Goal: Obtain resource: Download file/media

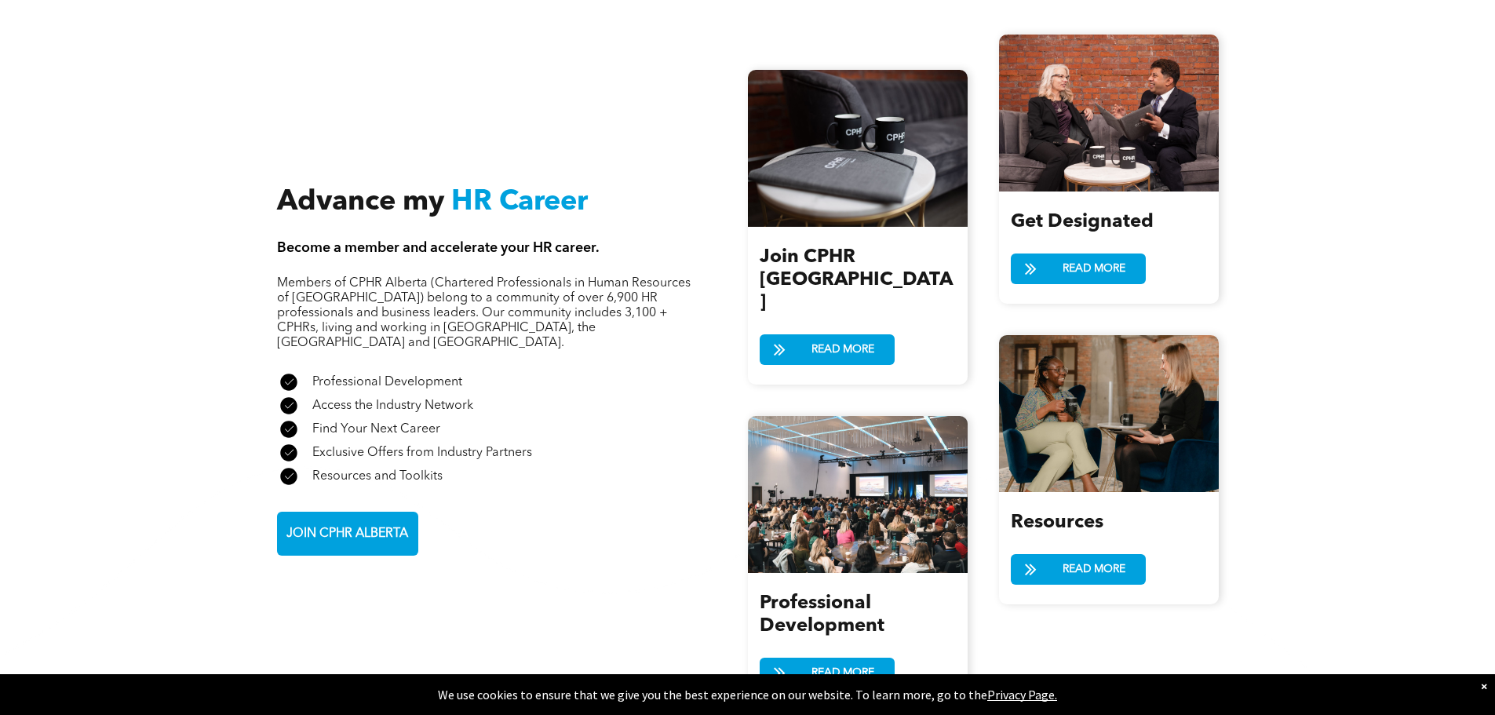
scroll to position [1705, 0]
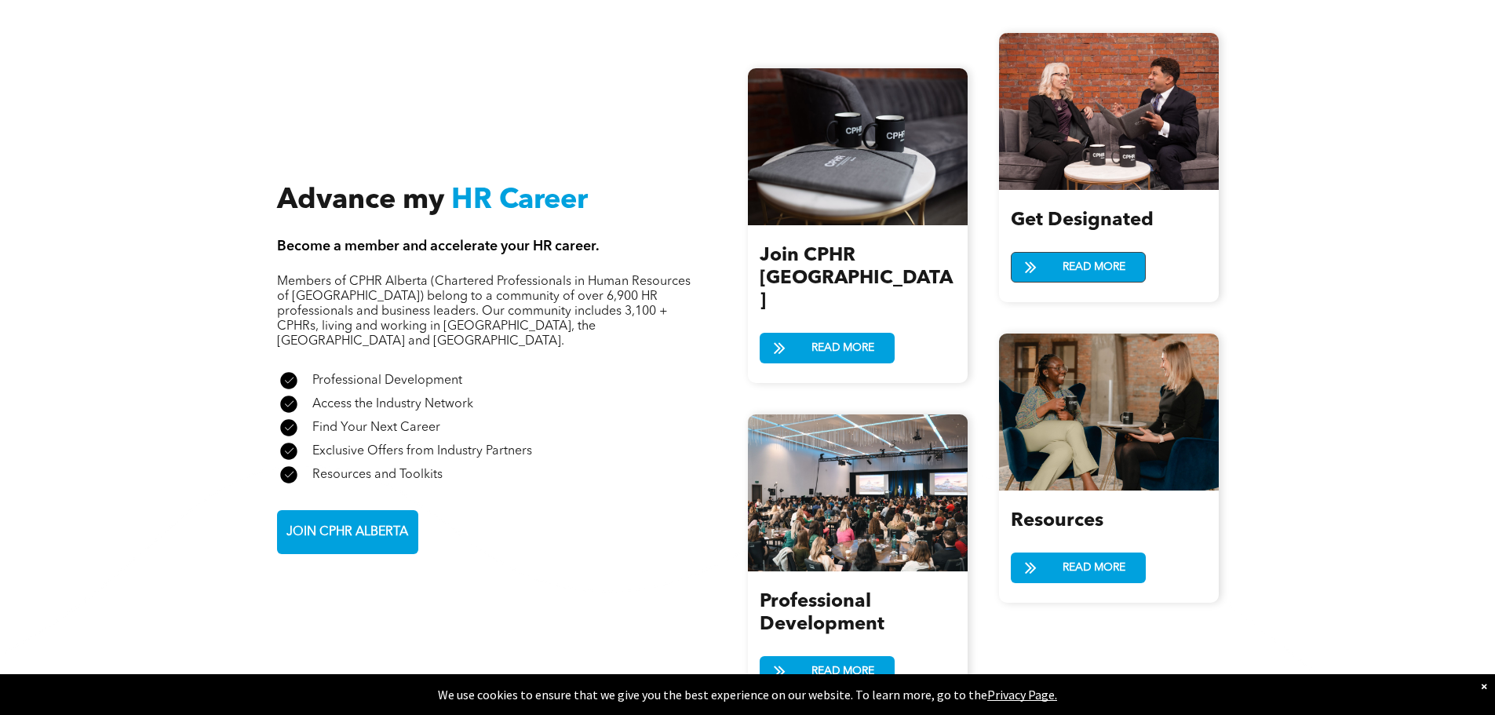
click at [1091, 259] on span "READ MORE" at bounding box center [1094, 267] width 74 height 29
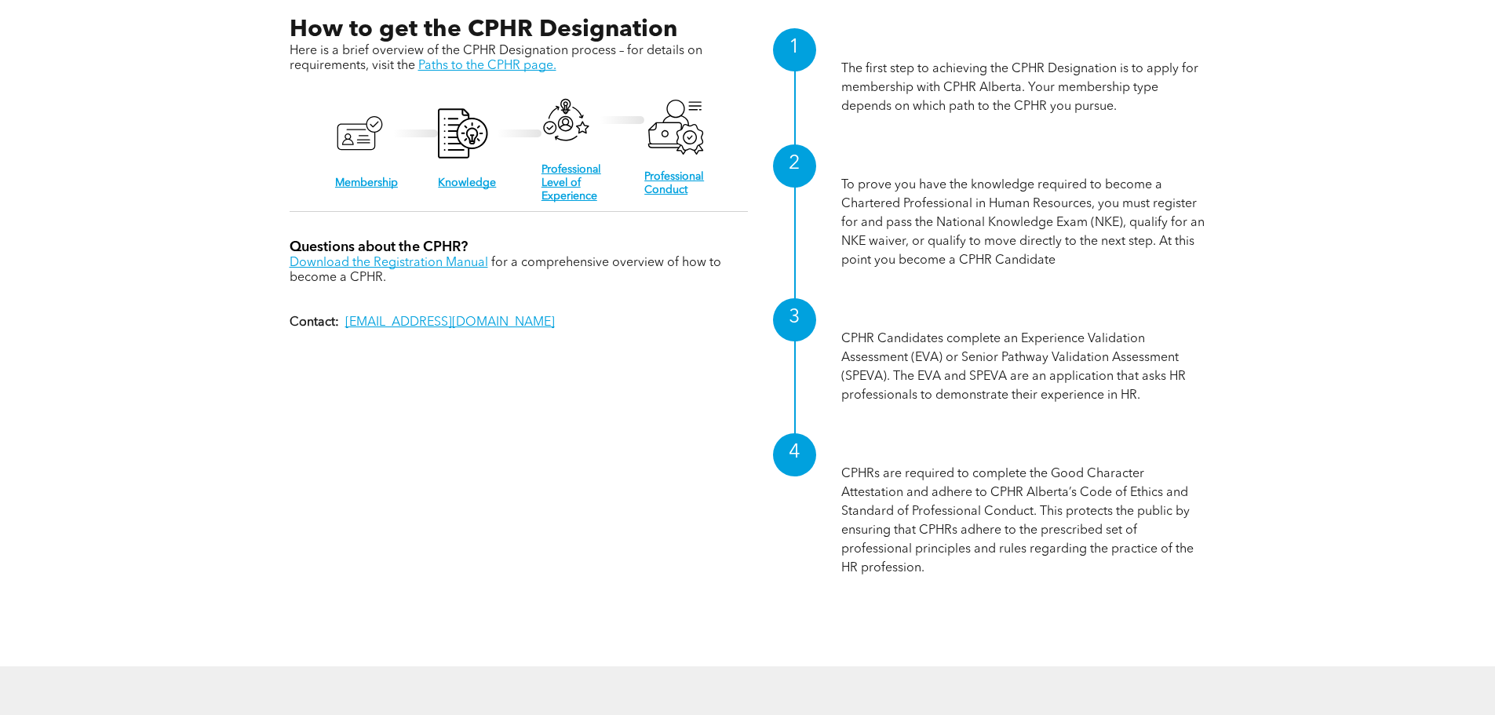
scroll to position [1727, 0]
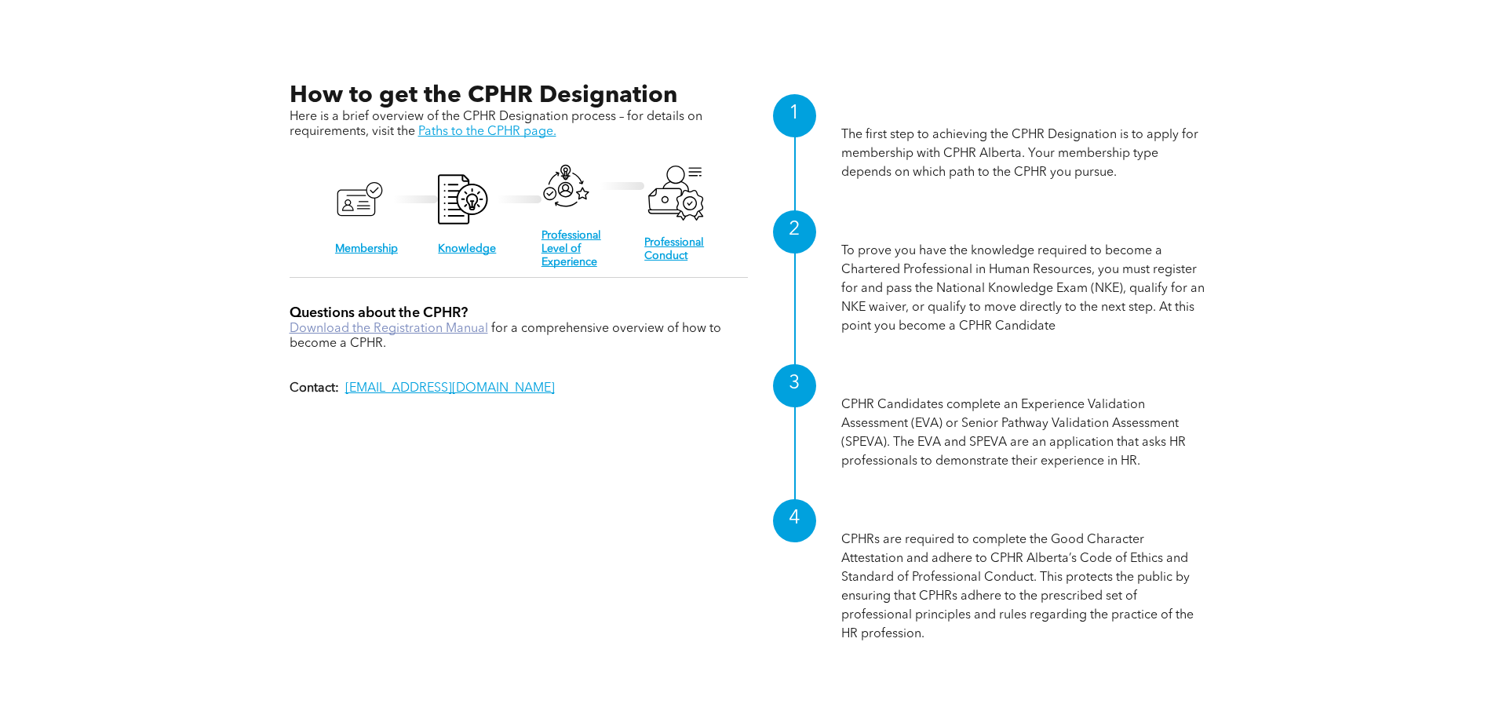
click at [420, 327] on link "Download the Registration Manual" at bounding box center [389, 329] width 199 height 13
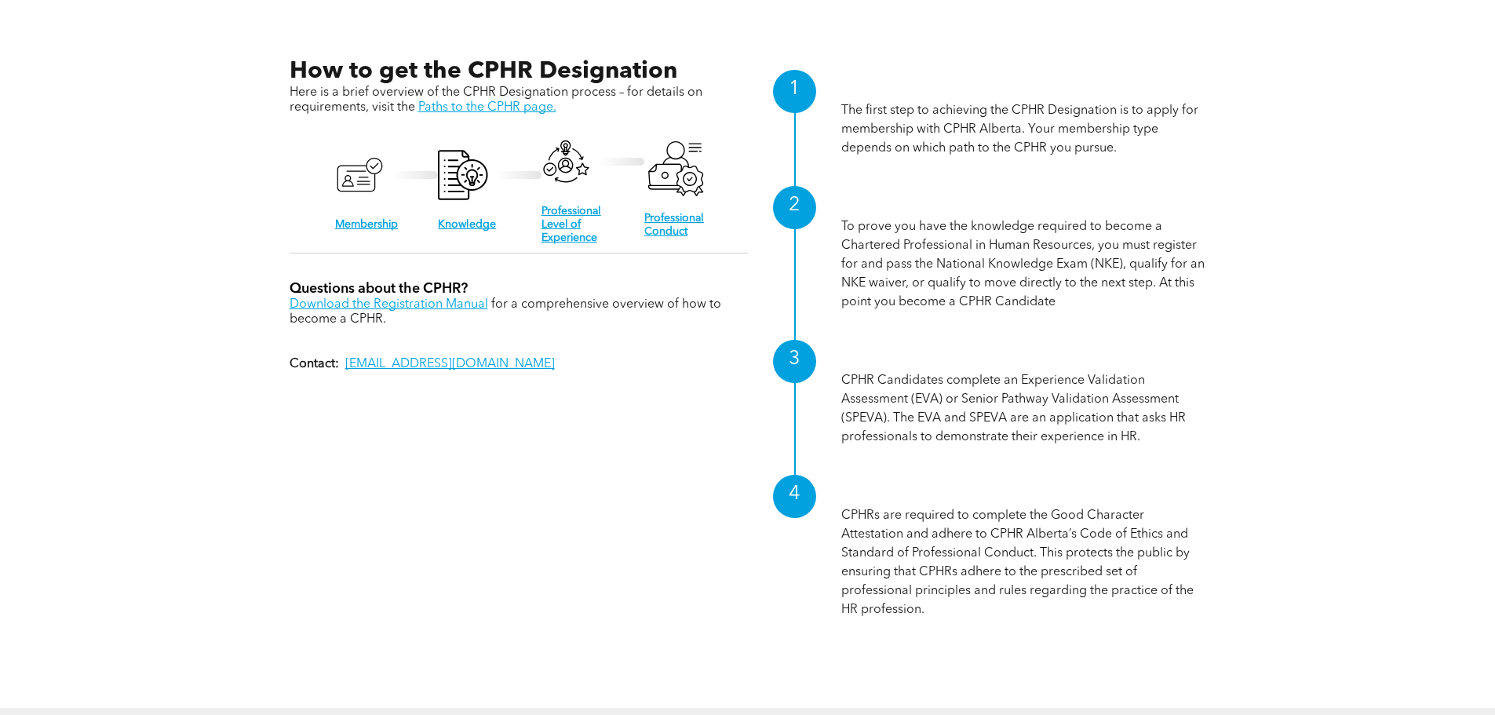
scroll to position [1769, 0]
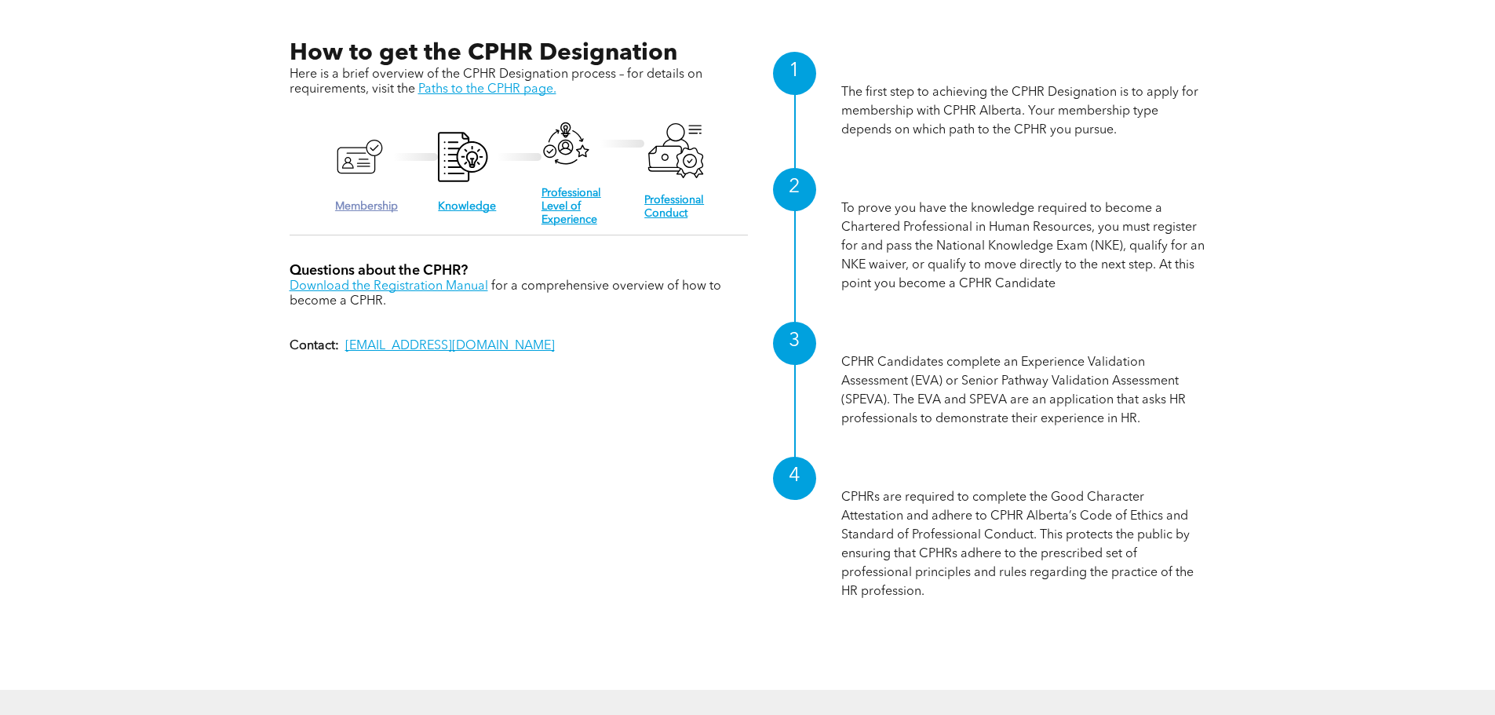
click at [363, 207] on link "Membership" at bounding box center [366, 206] width 63 height 11
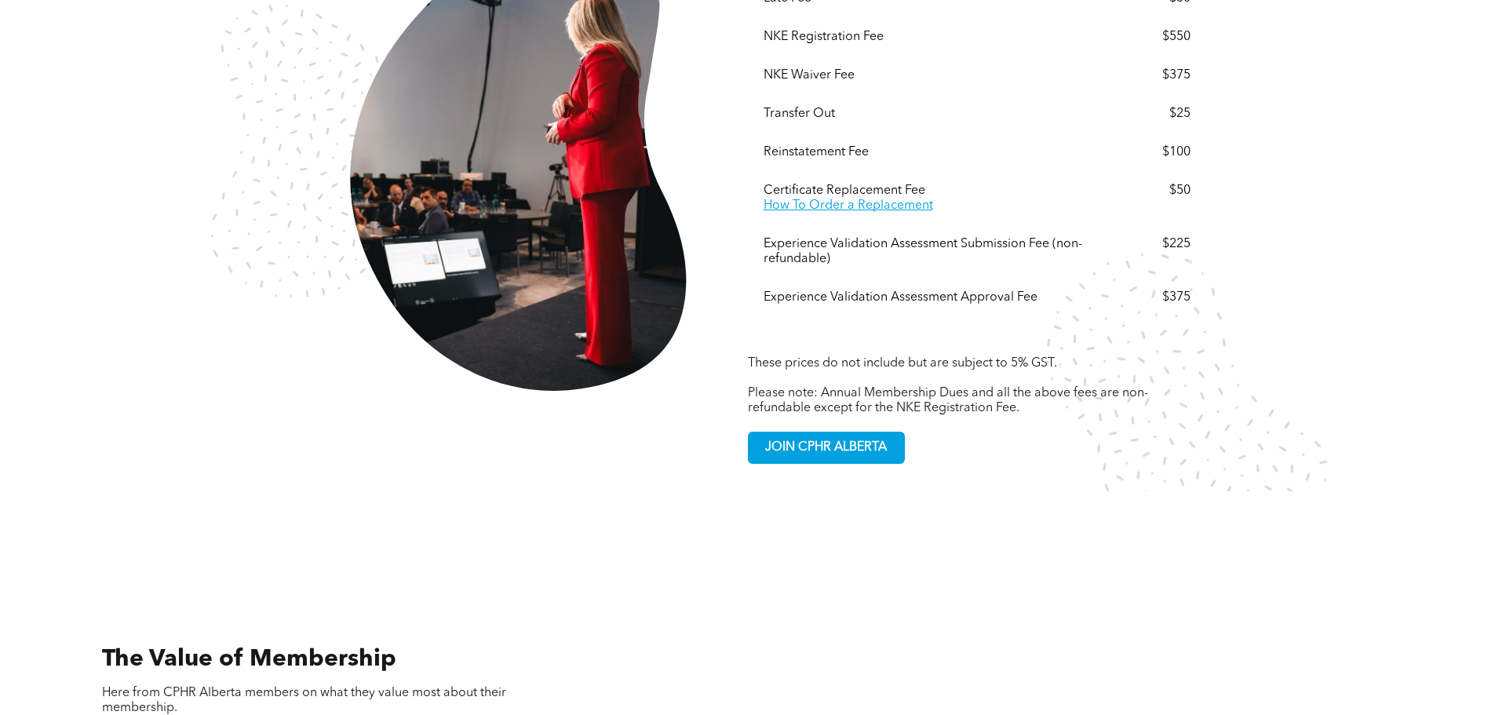
scroll to position [3062, 0]
